Goal: Find contact information: Find contact information

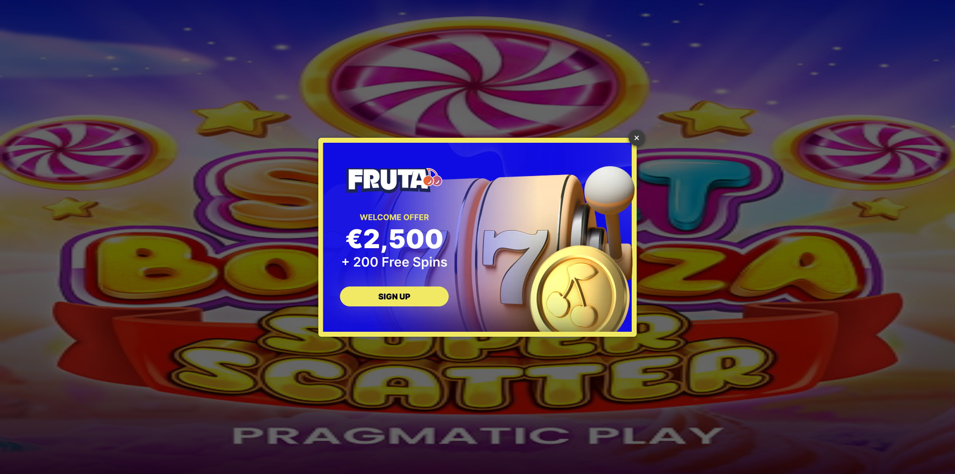
click at [636, 140] on link "×" at bounding box center [637, 138] width 16 height 16
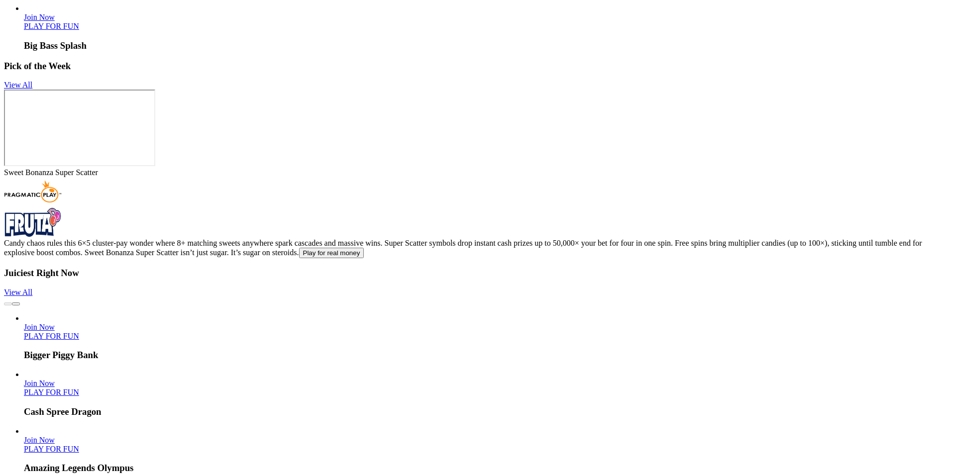
scroll to position [2386, 0]
